Goal: Task Accomplishment & Management: Use online tool/utility

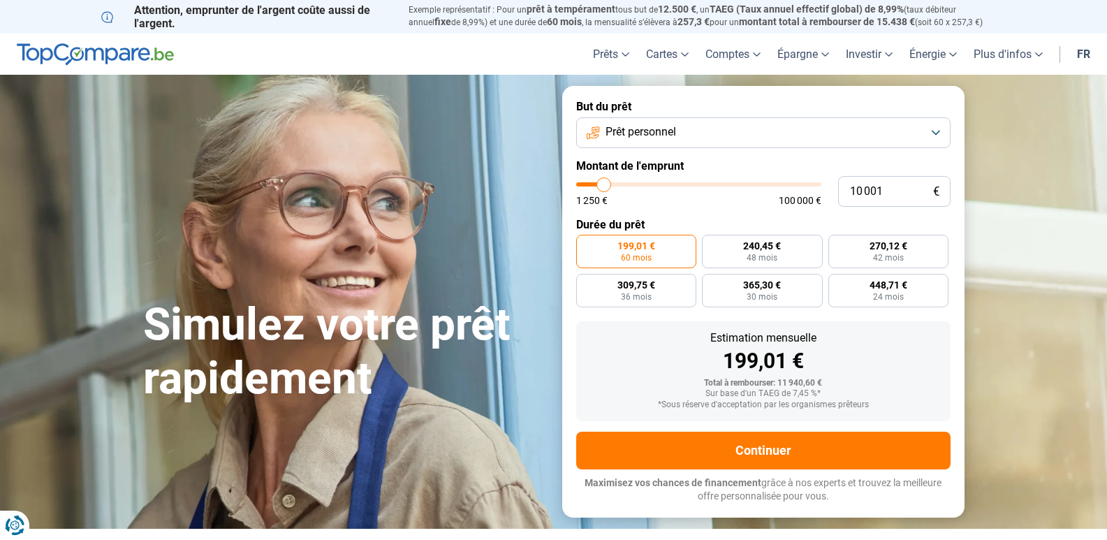
click at [750, 211] on form "But du prêt Prêt personnel Montant de l'emprunt 10 001 € 1 250 € 100 000 € Duré…" at bounding box center [763, 301] width 402 height 431
type input "5"
type input "1250"
type input "58"
type input "1250"
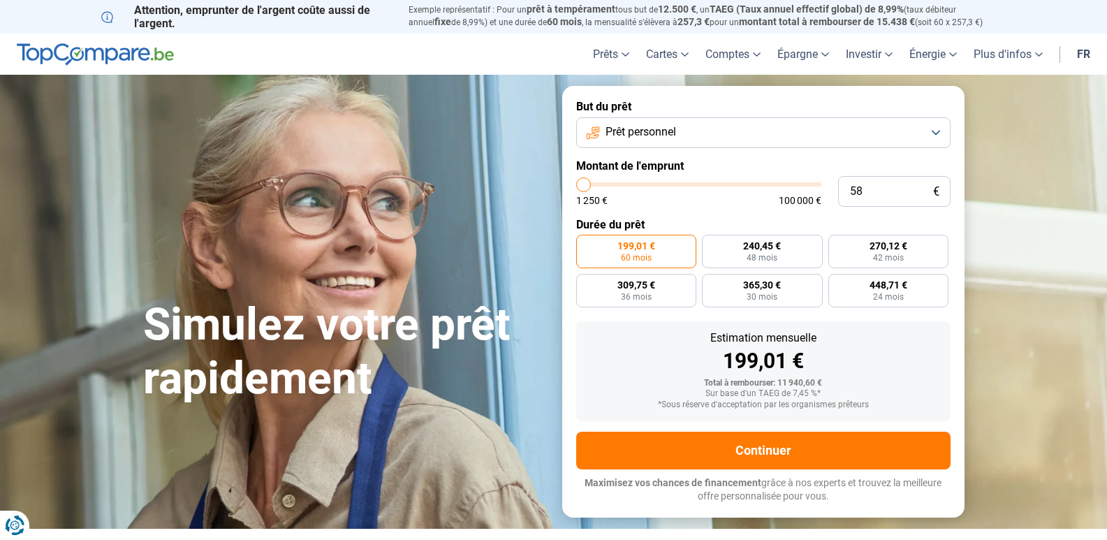
type input "580"
type input "1250"
type input "5 800"
type input "5750"
type input "58 000"
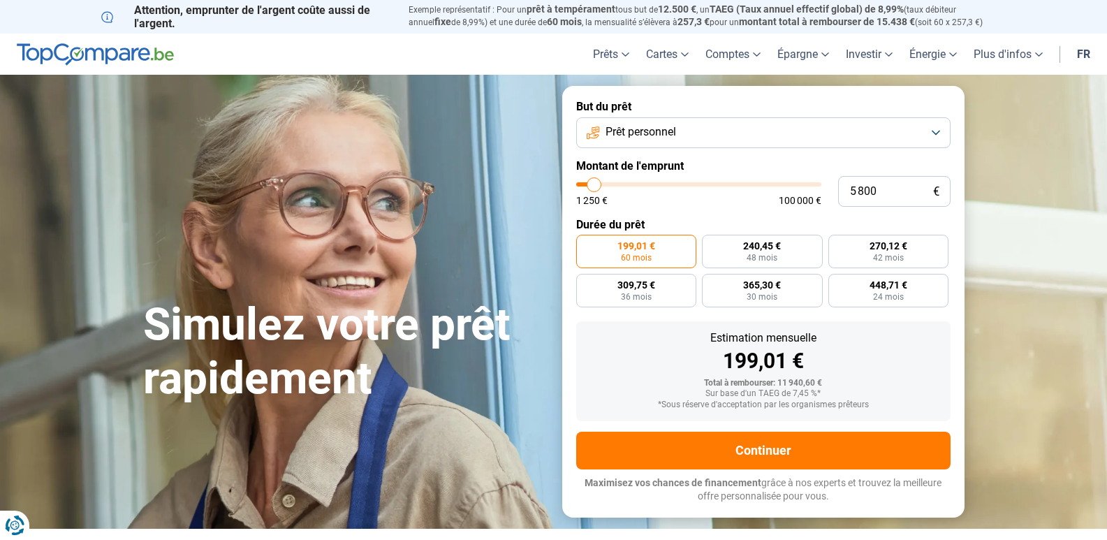
type input "58000"
radio input "false"
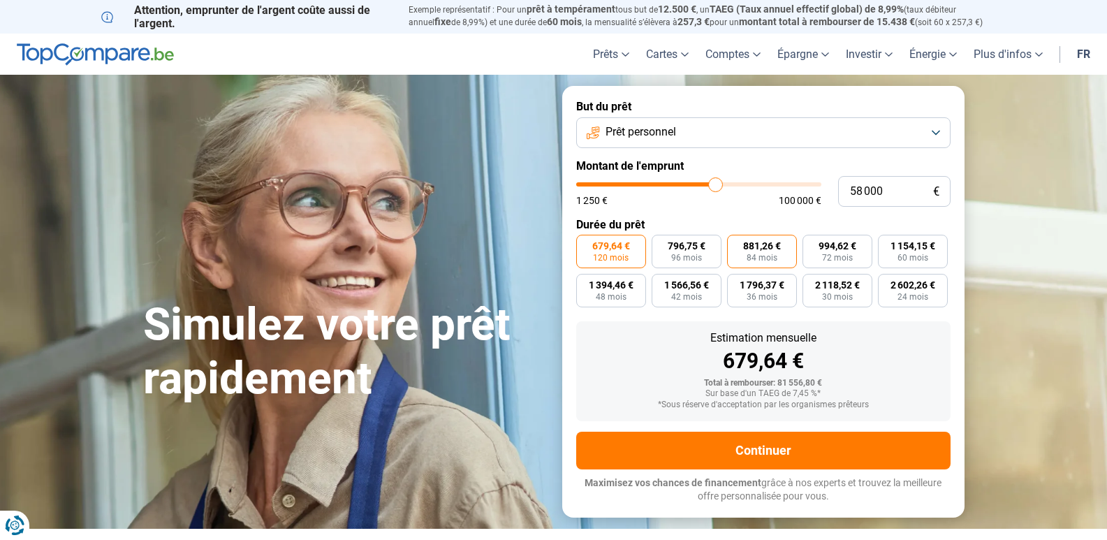
type input "58 000"
click at [1027, 309] on section "Simulez votre prêt rapidement Simulez votre prêt rapidement But du prêt Prêt pe…" at bounding box center [553, 301] width 1107 height 453
drag, startPoint x: 1070, startPoint y: 280, endPoint x: 1060, endPoint y: 280, distance: 10.5
click at [1069, 280] on section "Simulez votre prêt rapidement Simulez votre prêt rapidement But du prêt Prêt pe…" at bounding box center [553, 301] width 1107 height 453
click at [940, 128] on button "Prêt personnel" at bounding box center [763, 132] width 374 height 31
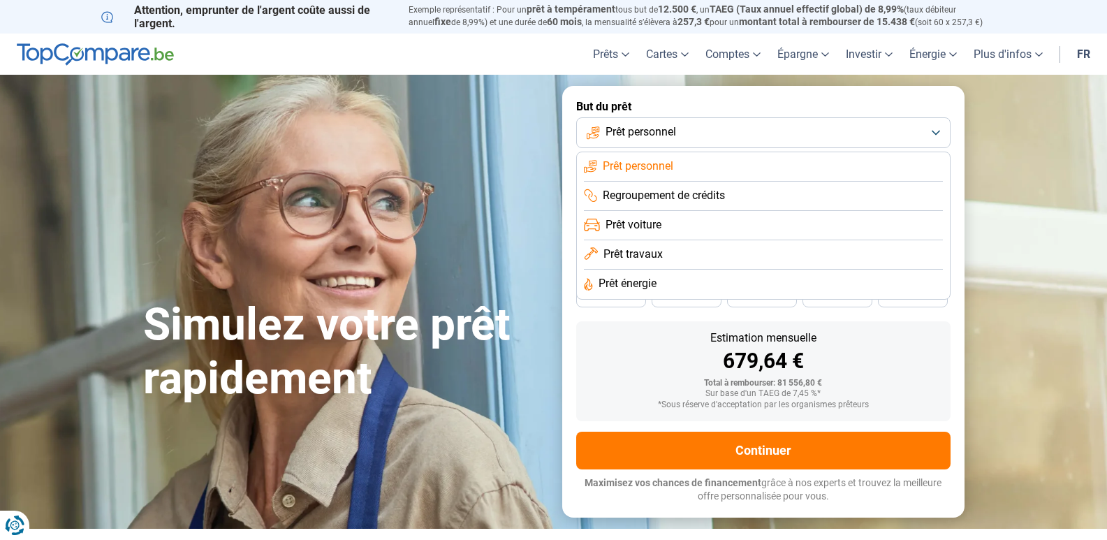
drag, startPoint x: 876, startPoint y: 191, endPoint x: 885, endPoint y: 200, distance: 12.4
click at [878, 193] on li "Regroupement de crédits" at bounding box center [763, 196] width 359 height 29
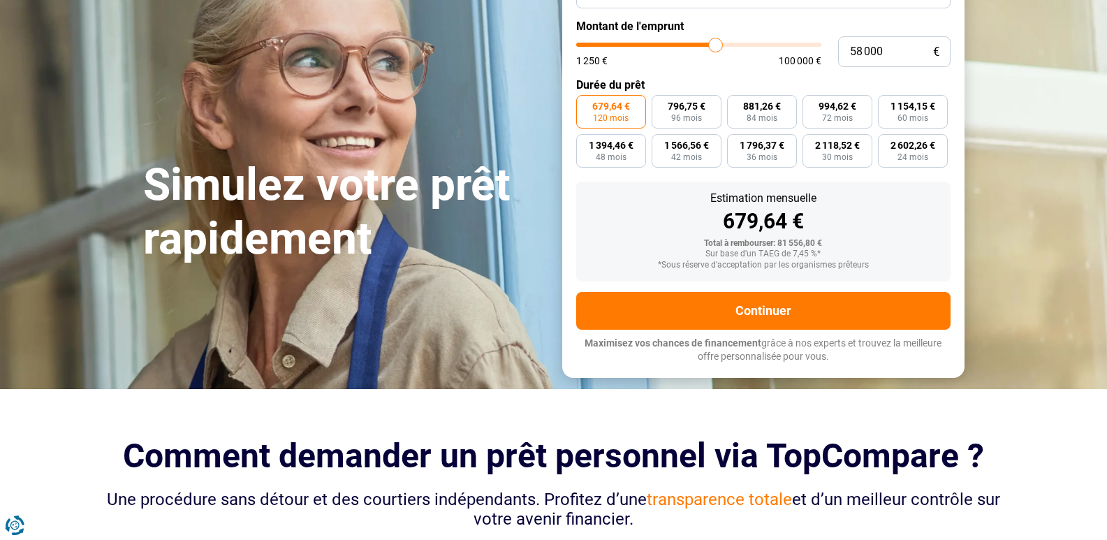
scroll to position [70, 0]
